Goal: Feedback & Contribution: Contribute content

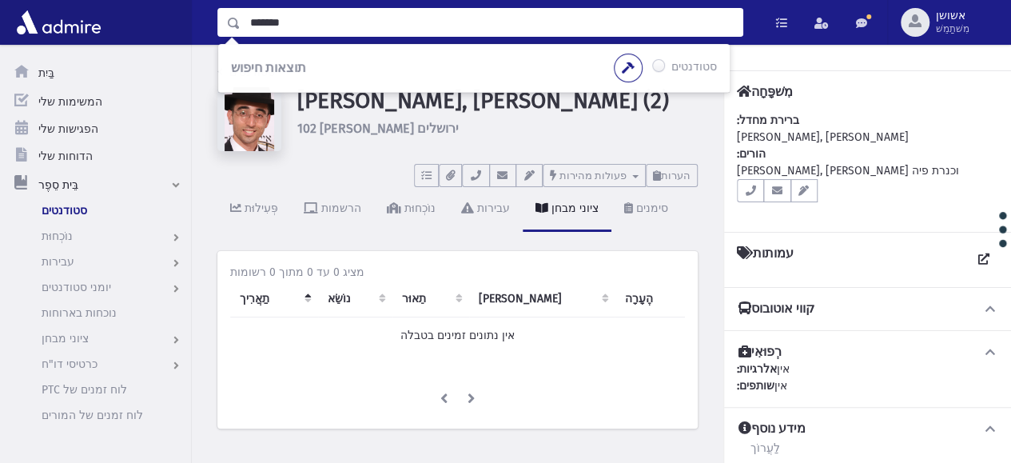
type input "*******"
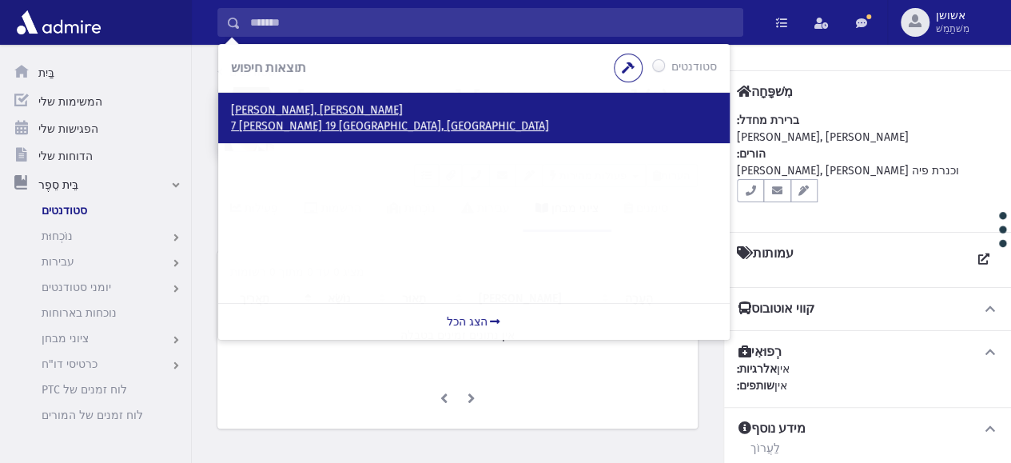
click at [268, 119] on font "7 [PERSON_NAME] 19 [GEOGRAPHIC_DATA], [GEOGRAPHIC_DATA]" at bounding box center [390, 126] width 318 height 14
click at [269, 115] on font "[PERSON_NAME], [PERSON_NAME]" at bounding box center [317, 110] width 172 height 14
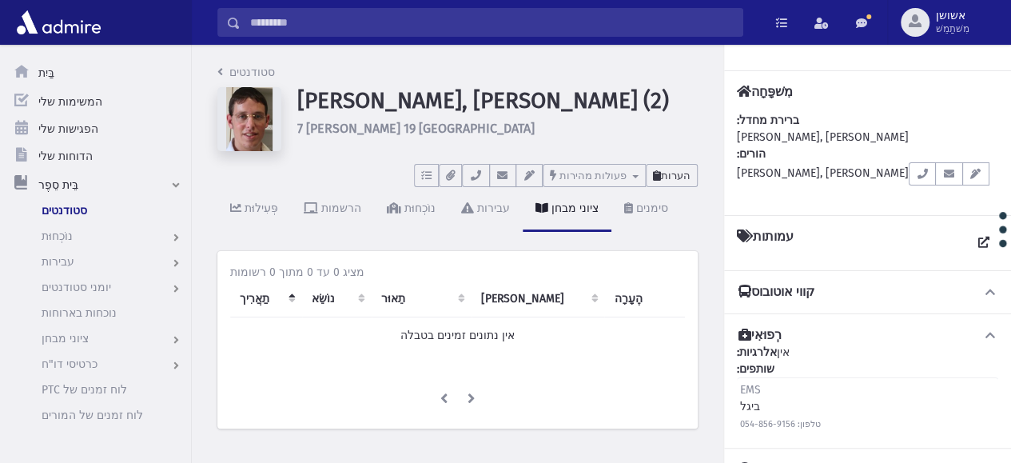
click at [673, 183] on button "הערות" at bounding box center [672, 175] width 52 height 23
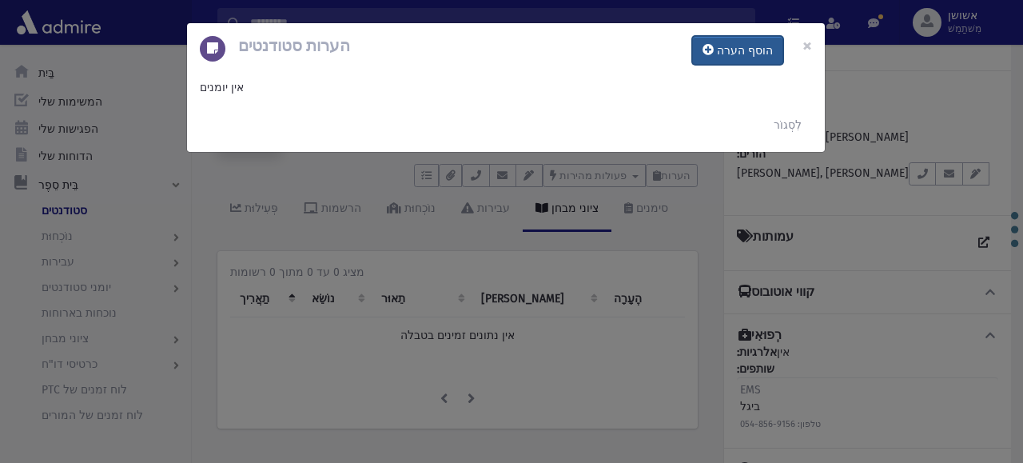
click at [742, 55] on font "הוסף הערה" at bounding box center [745, 51] width 56 height 14
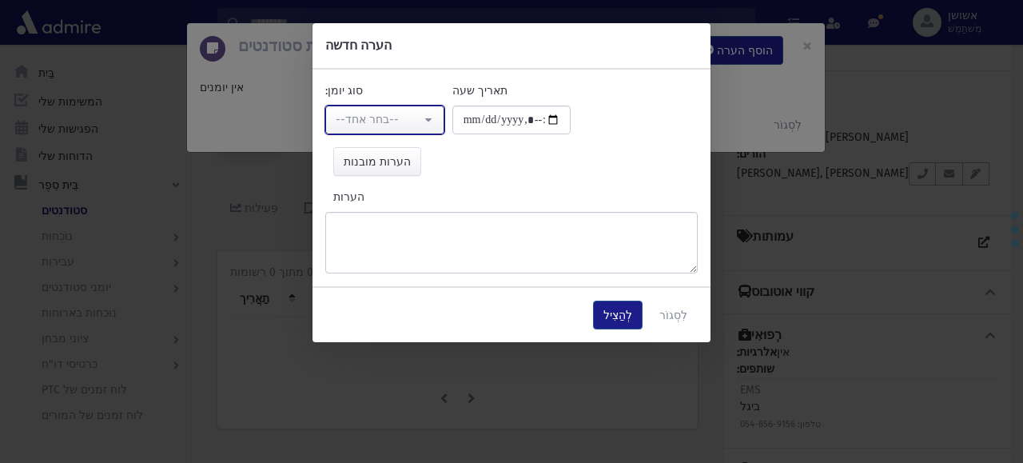
click at [405, 116] on div "--בחר אחד--" at bounding box center [379, 119] width 86 height 17
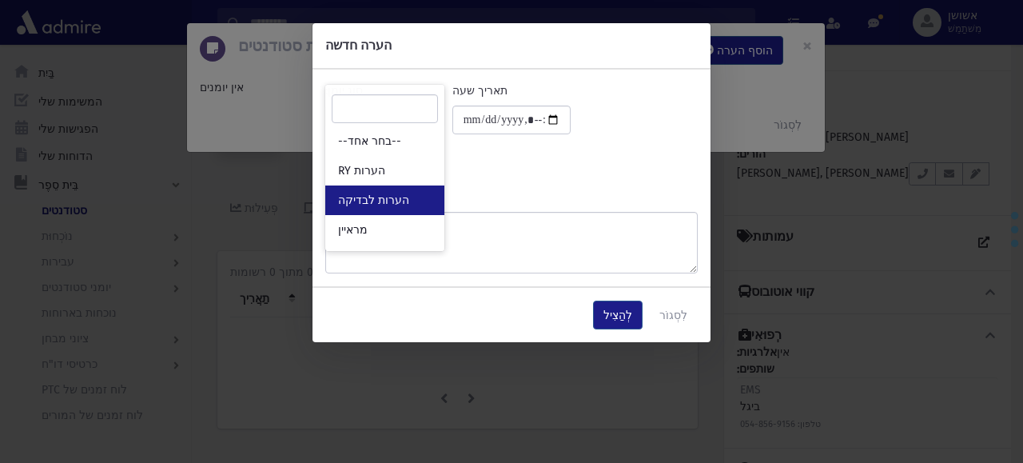
click at [405, 191] on link "הערות לבדיקה" at bounding box center [384, 200] width 119 height 30
select select "*"
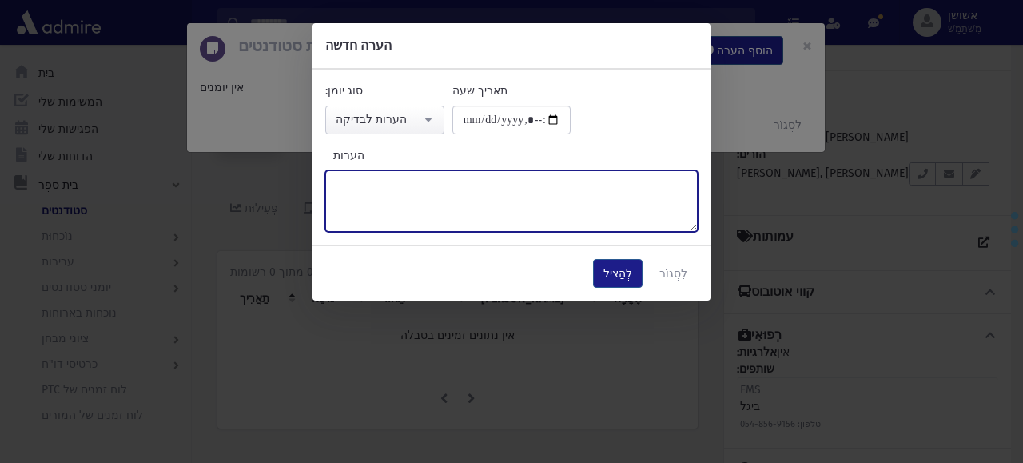
click at [405, 191] on textarea "הערות" at bounding box center [511, 201] width 372 height 62
type textarea "**********"
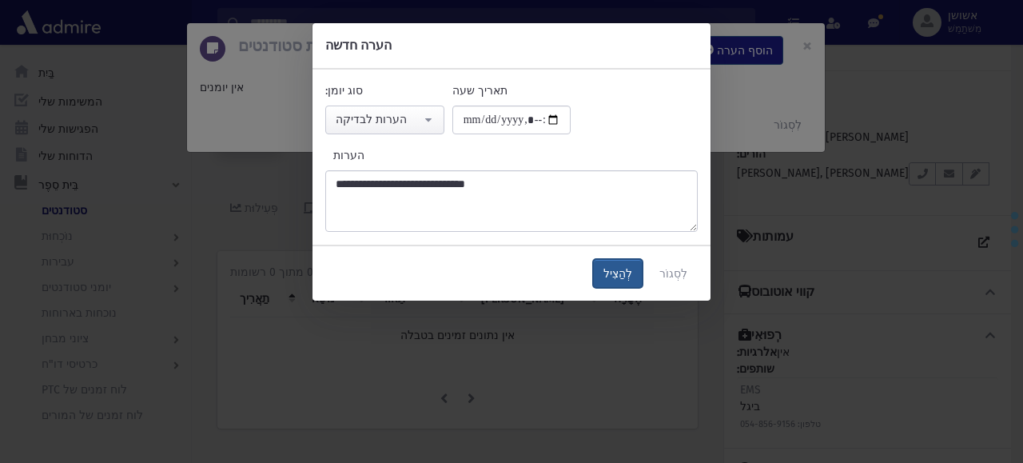
click at [613, 263] on button "לְהַצִיל" at bounding box center [618, 273] width 50 height 29
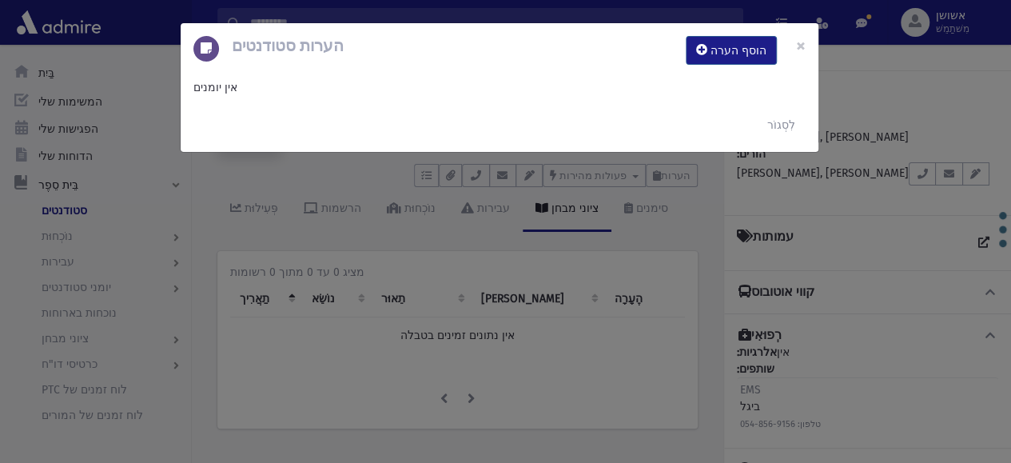
click at [613, 263] on div "הערות סטודנטים הוסף הערה × אין יומנים לִסְגוֹר" at bounding box center [505, 231] width 1011 height 463
